Goal: Use online tool/utility: Utilize a website feature to perform a specific function

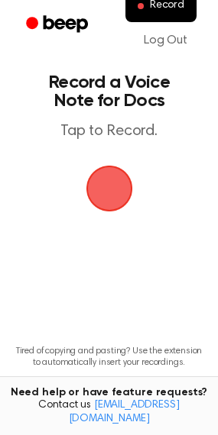
scroll to position [79, 0]
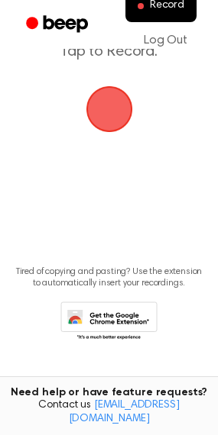
click at [106, 114] on span "button" at bounding box center [109, 109] width 43 height 43
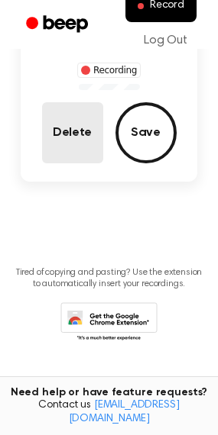
click at [83, 137] on button "Delete" at bounding box center [72, 132] width 61 height 61
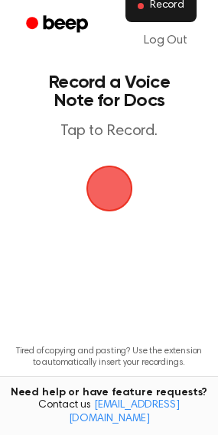
click at [164, 5] on span "Record" at bounding box center [167, 6] width 34 height 14
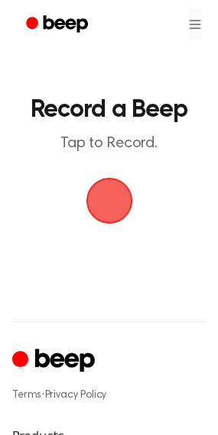
click at [107, 193] on span "button" at bounding box center [109, 201] width 43 height 43
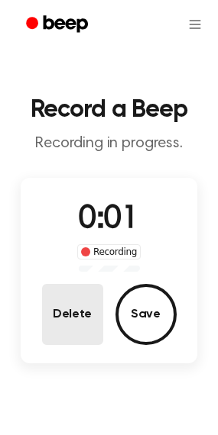
click at [73, 321] on button "Delete" at bounding box center [72, 314] width 61 height 61
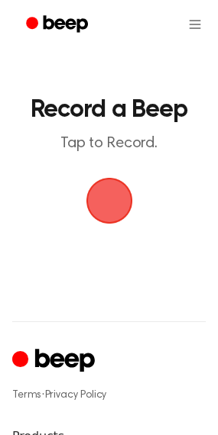
click at [66, 21] on icon "Beep" at bounding box center [58, 24] width 65 height 22
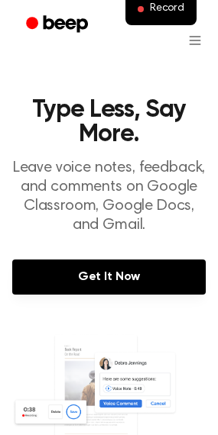
click at [40, 15] on icon "Beep" at bounding box center [58, 24] width 65 height 22
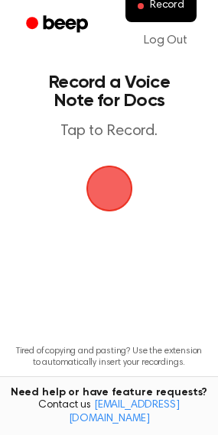
click at [98, 186] on span "button" at bounding box center [109, 188] width 43 height 43
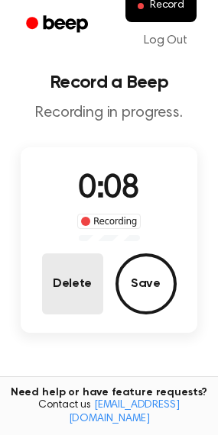
click at [79, 290] on button "Delete" at bounding box center [72, 284] width 61 height 61
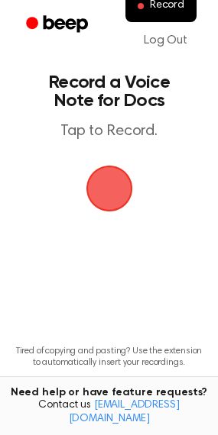
click at [118, 186] on span "button" at bounding box center [109, 189] width 47 height 47
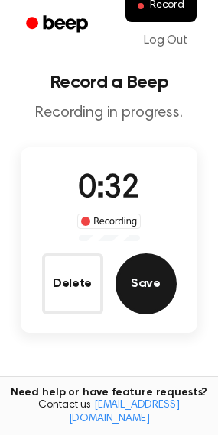
click at [136, 290] on button "Save" at bounding box center [145, 284] width 61 height 61
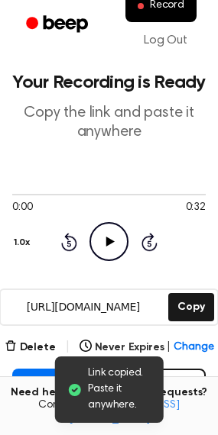
click at [107, 244] on icon at bounding box center [110, 242] width 8 height 10
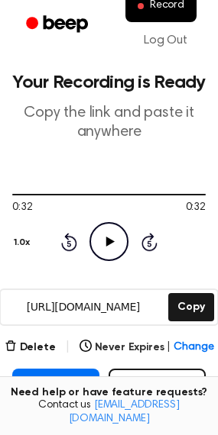
click at [107, 244] on icon at bounding box center [110, 242] width 8 height 10
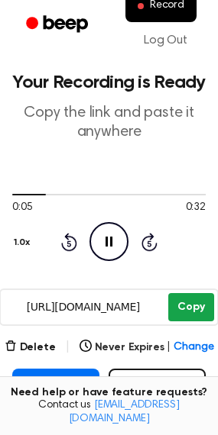
click at [190, 299] on button "Copy" at bounding box center [190, 307] width 45 height 28
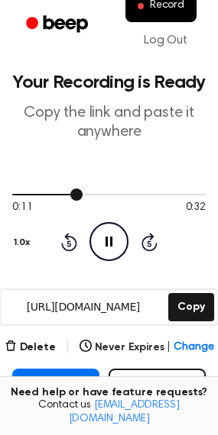
click at [16, 195] on div at bounding box center [47, 195] width 70 height 2
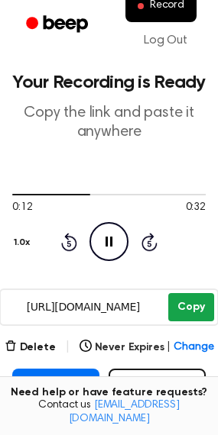
click at [180, 310] on button "Copy" at bounding box center [190, 307] width 45 height 28
